Goal: Navigation & Orientation: Find specific page/section

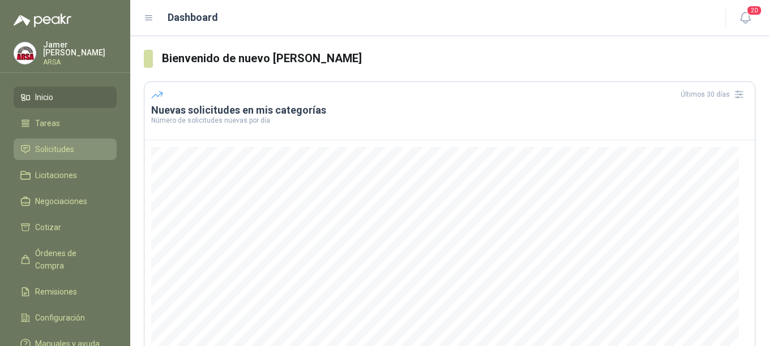
click at [59, 151] on span "Solicitudes" at bounding box center [54, 149] width 39 height 12
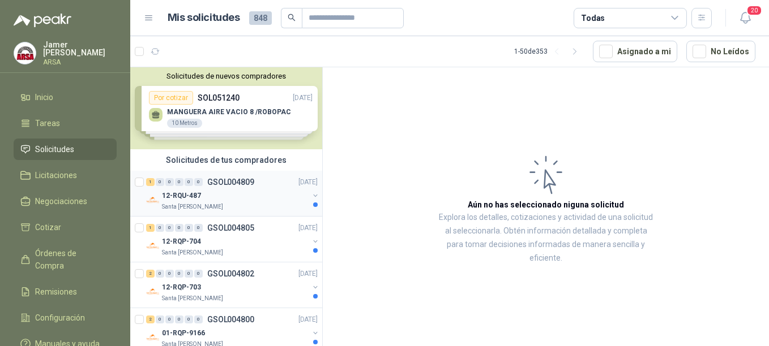
click at [205, 183] on div "1 0 0 0 0 0 GSOL004809" at bounding box center [200, 182] width 108 height 8
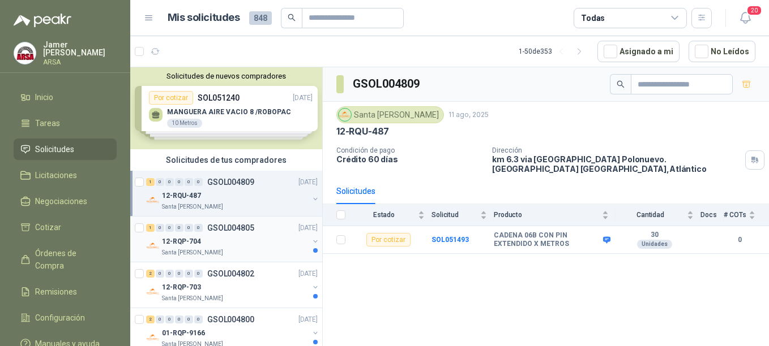
click at [201, 239] on div "12-RQP-704" at bounding box center [235, 242] width 147 height 14
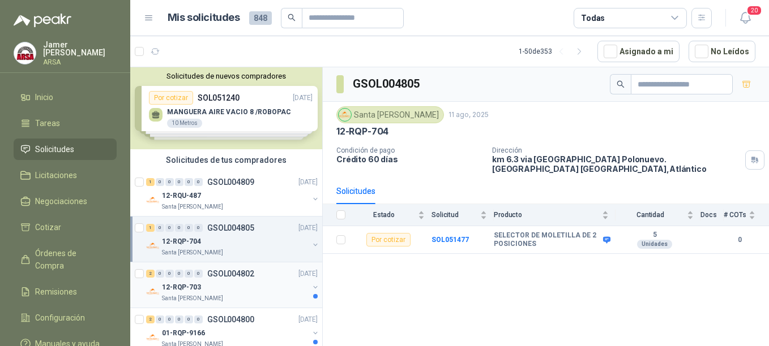
click at [196, 275] on div "0" at bounding box center [198, 274] width 8 height 8
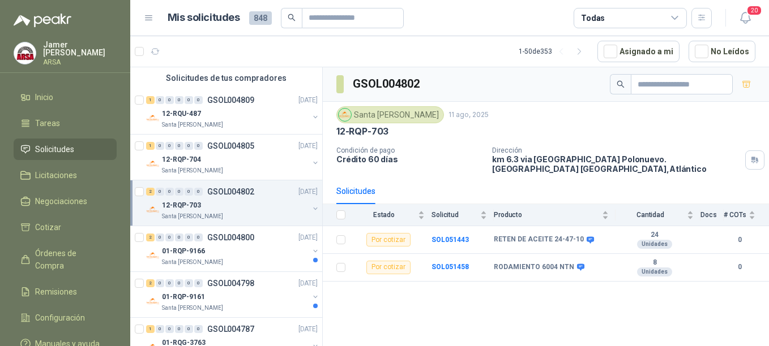
scroll to position [106, 0]
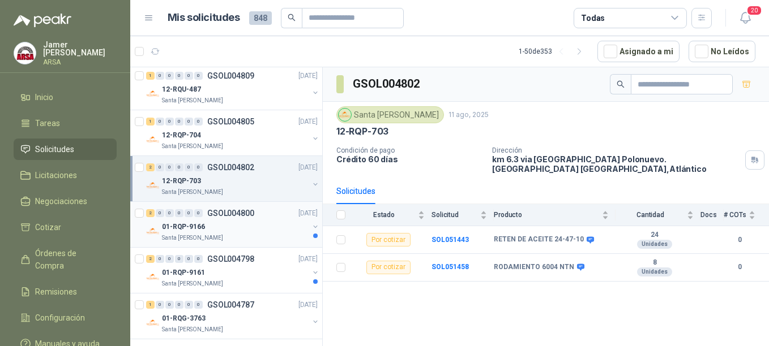
click at [206, 222] on div "01-RQP-9166" at bounding box center [235, 227] width 147 height 14
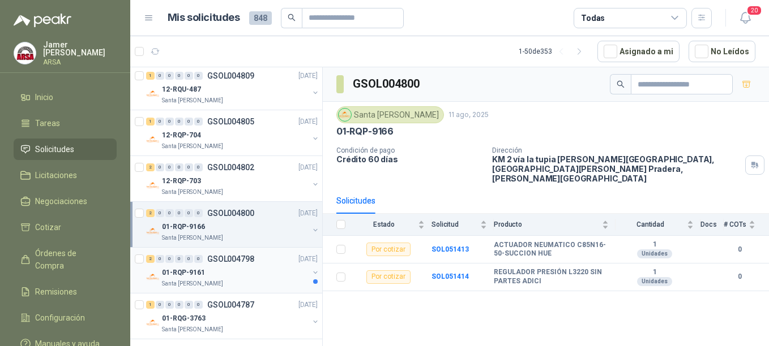
click at [213, 258] on p "GSOL004798" at bounding box center [230, 259] width 47 height 8
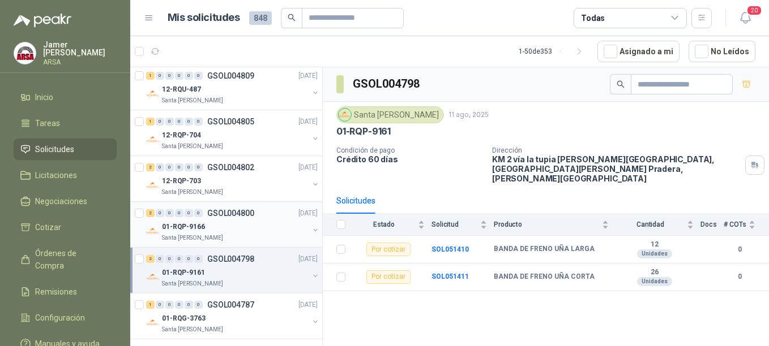
click at [202, 226] on p "01-RQP-9166" at bounding box center [183, 227] width 43 height 11
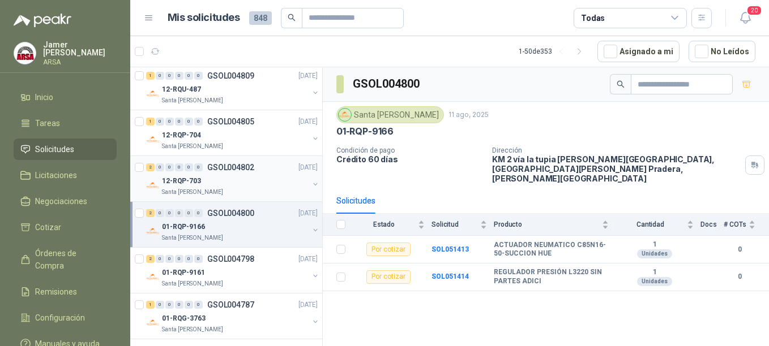
click at [221, 173] on div "2 0 0 0 0 0 GSOL004802 [DATE]" at bounding box center [233, 168] width 174 height 14
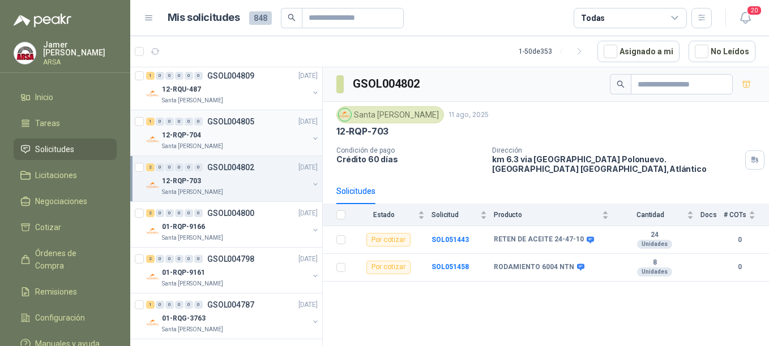
click at [217, 135] on div "12-RQP-704" at bounding box center [235, 135] width 147 height 14
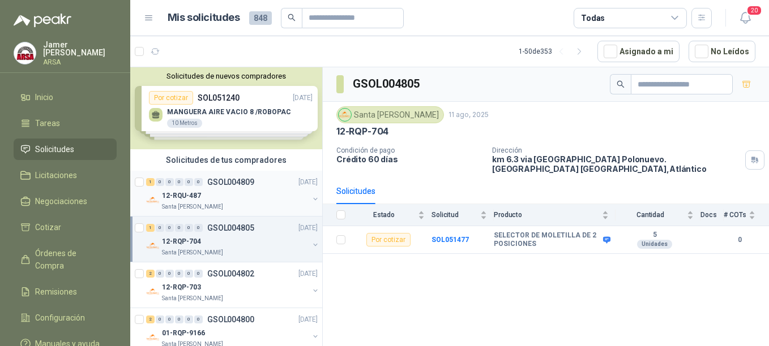
click at [207, 196] on div "12-RQU-487" at bounding box center [235, 196] width 147 height 14
